Goal: Information Seeking & Learning: Learn about a topic

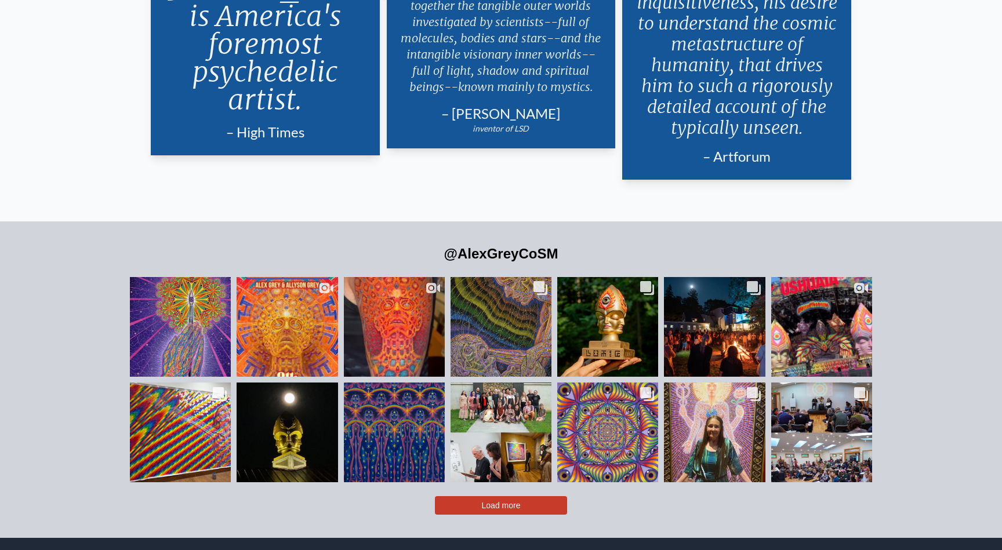
scroll to position [2729, 0]
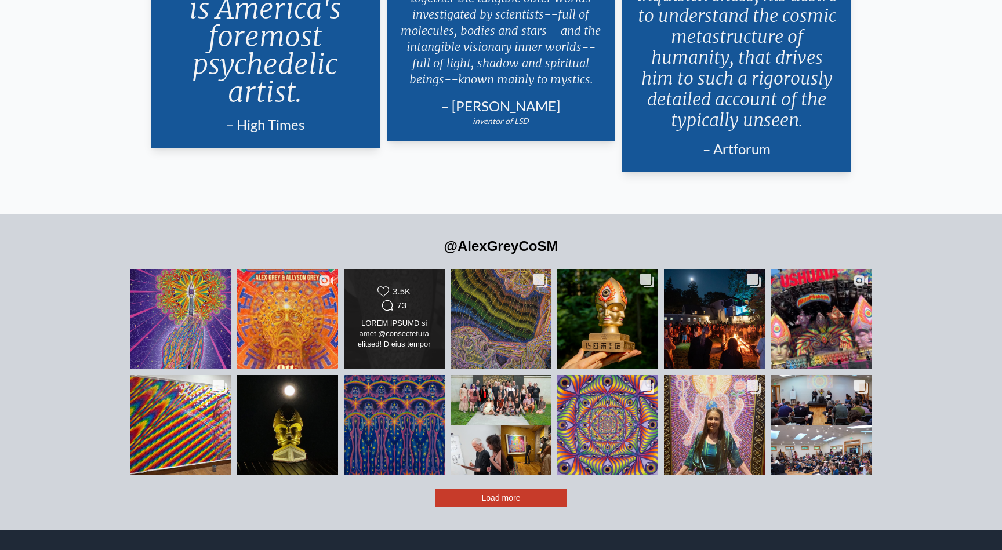
click at [393, 318] on div at bounding box center [394, 334] width 82 height 32
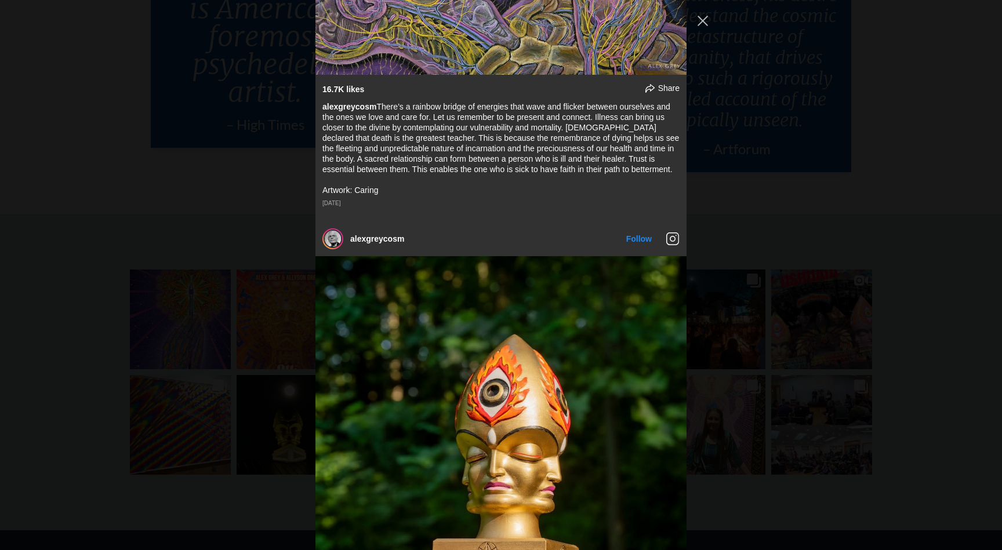
scroll to position [1328, 0]
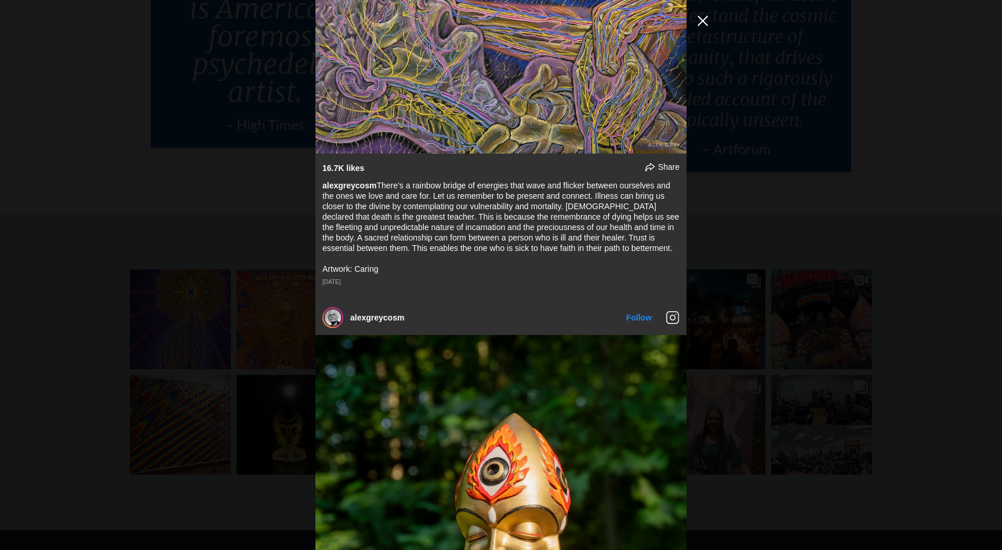
click at [703, 16] on button "Close Instagram Feed Popup" at bounding box center [702, 21] width 19 height 19
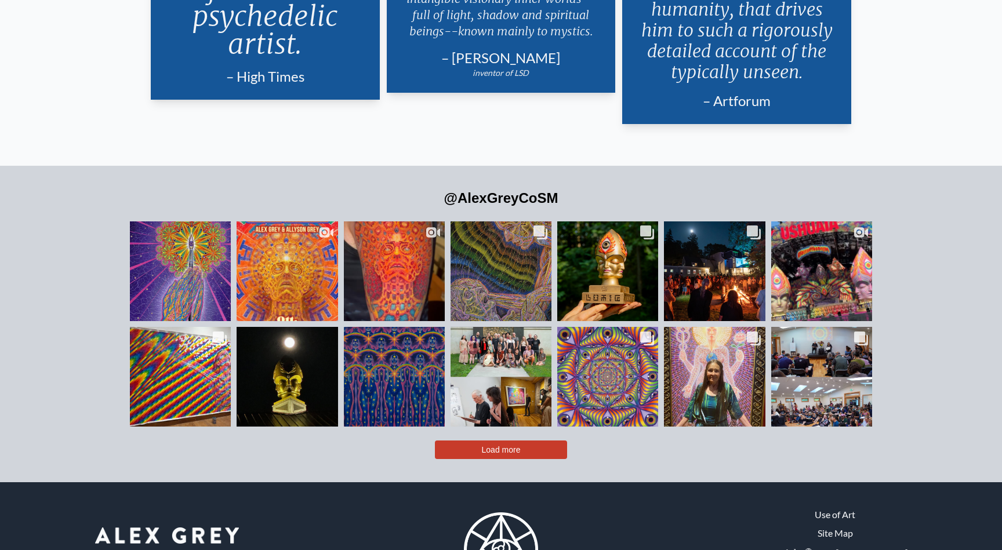
scroll to position [2824, 0]
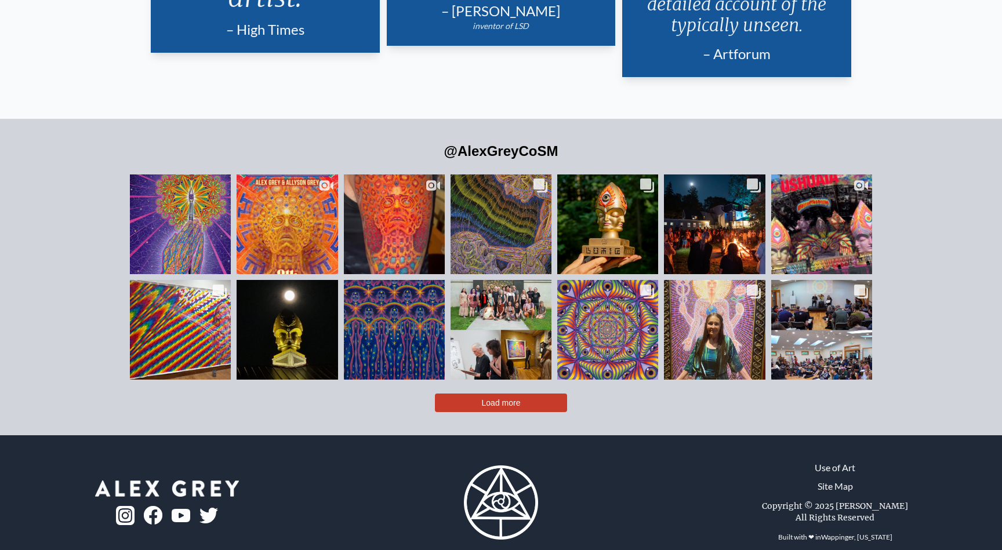
click at [509, 398] on span "Load more" at bounding box center [501, 402] width 39 height 9
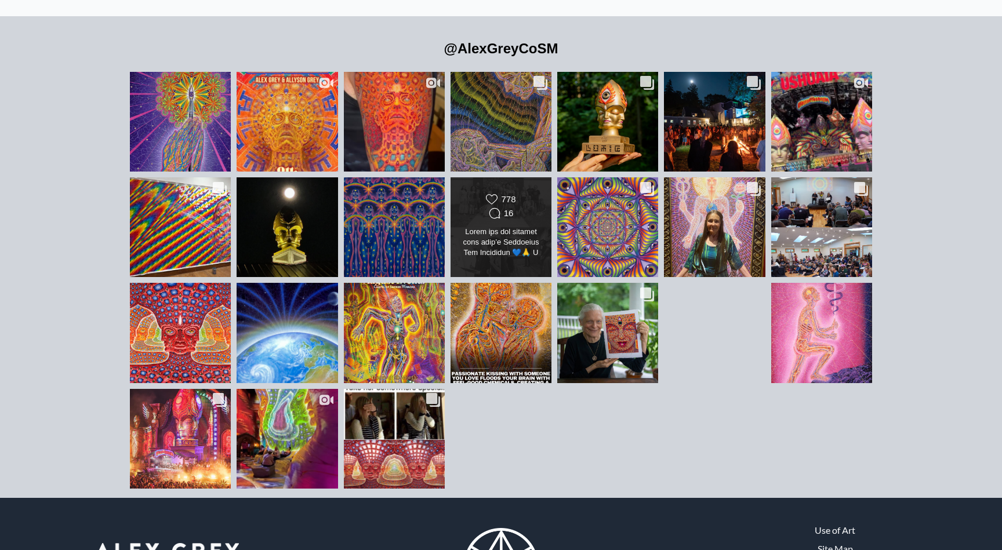
scroll to position [2988, 0]
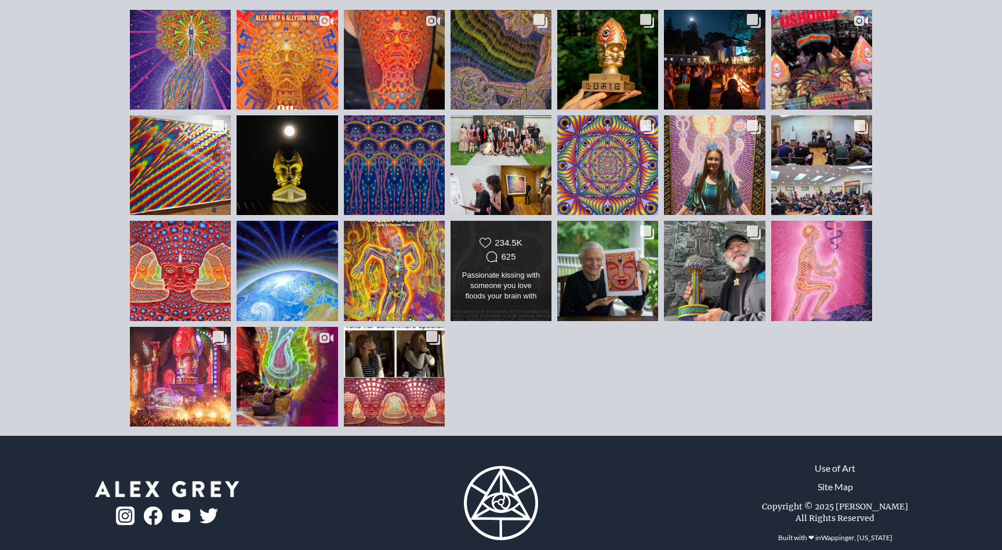
click at [497, 243] on div "Likes Count 234.5K Comments Count 625" at bounding box center [501, 251] width 82 height 28
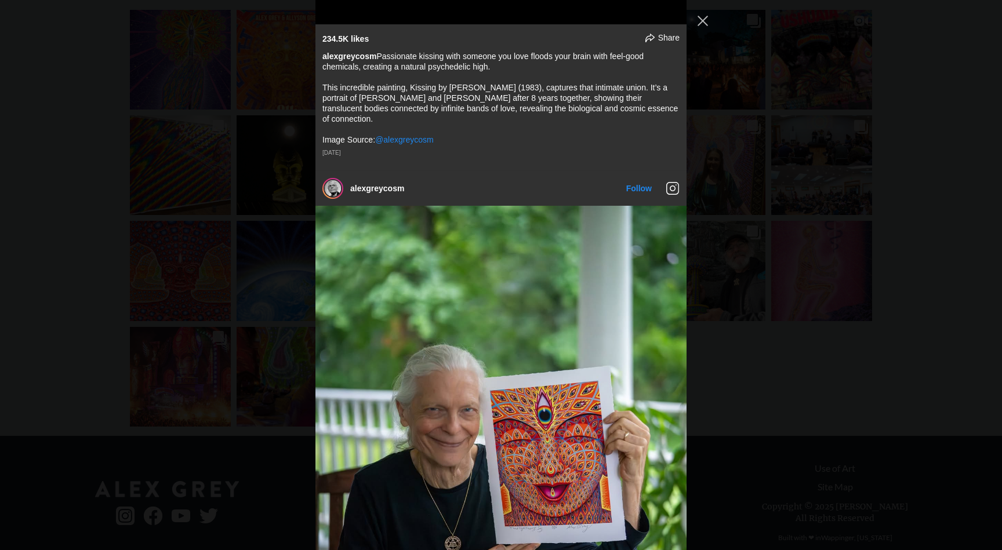
click at [926, 141] on div "alexgreycosm Follow" at bounding box center [501, 275] width 1002 height 550
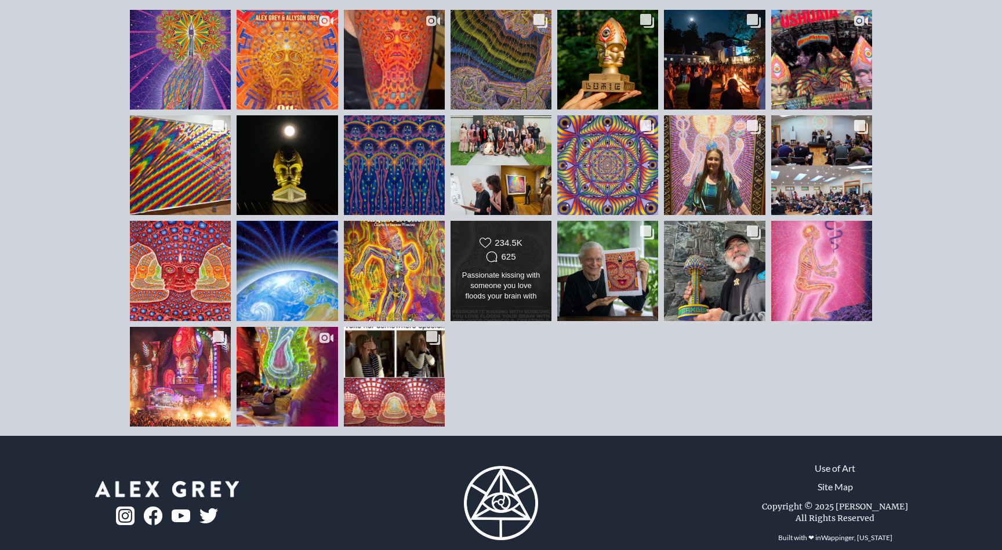
click at [511, 252] on div "625" at bounding box center [508, 257] width 14 height 10
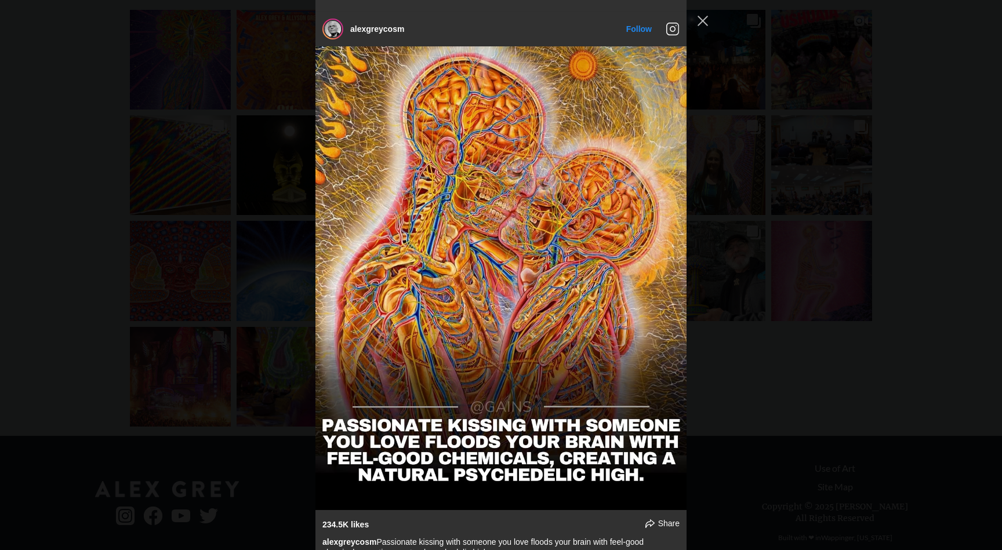
scroll to position [5903, 0]
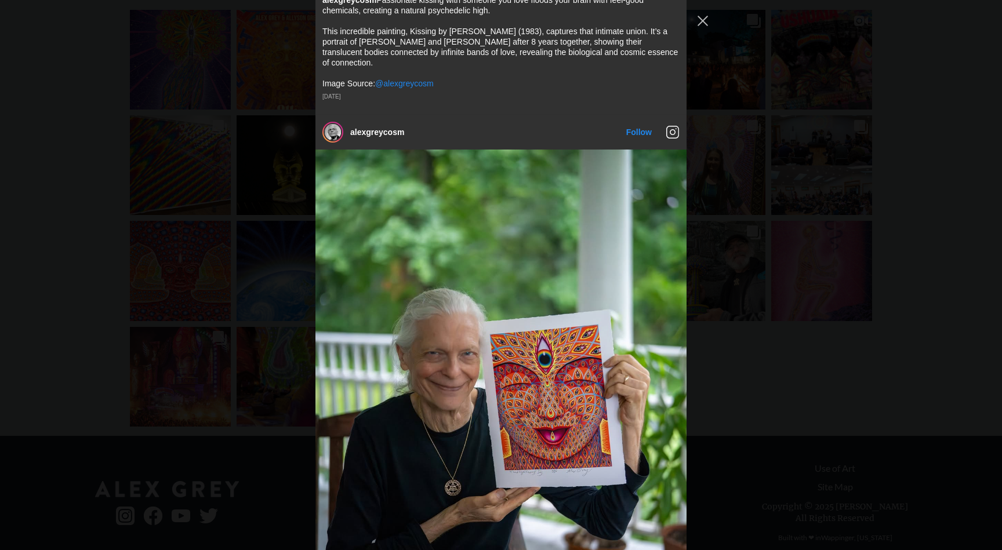
scroll to position [5963, 0]
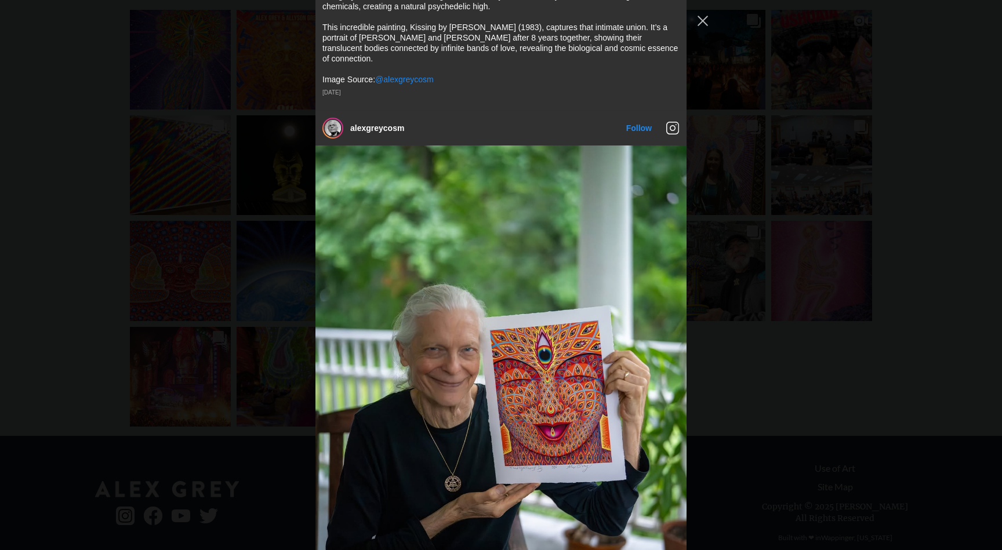
click at [195, 140] on div "alexgreycosm Follow" at bounding box center [501, 275] width 1002 height 550
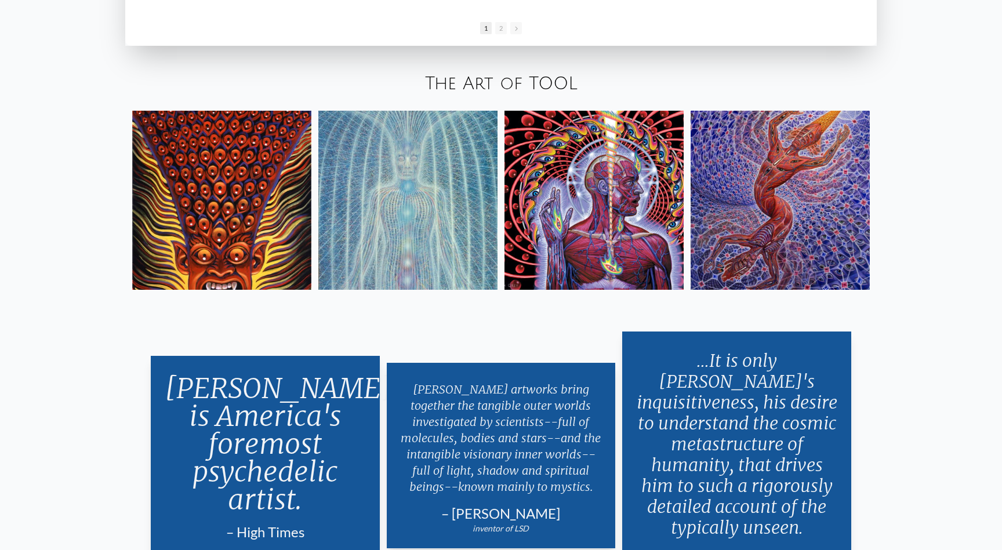
scroll to position [2327, 0]
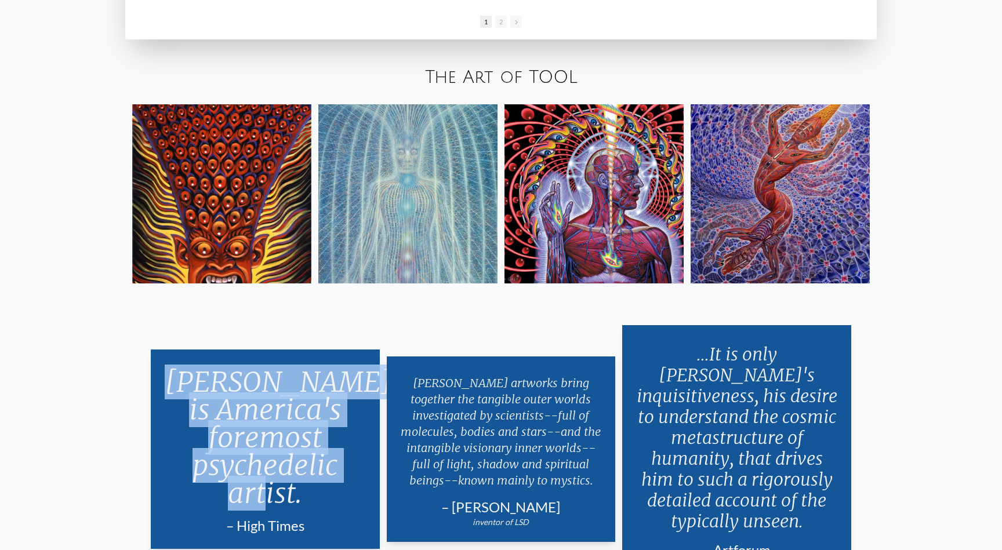
drag, startPoint x: 303, startPoint y: 486, endPoint x: 195, endPoint y: 382, distance: 150.1
click at [195, 382] on p "[PERSON_NAME] is America's foremost psychedelic artist." at bounding box center [265, 438] width 201 height 148
copy p "[PERSON_NAME] is America's foremost psychedelic artist."
